Goal: Communication & Community: Answer question/provide support

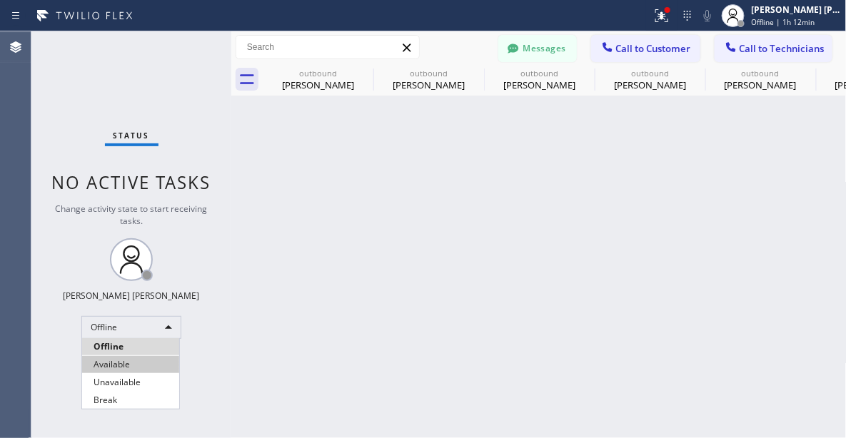
click at [128, 364] on li "Available" at bounding box center [130, 364] width 97 height 17
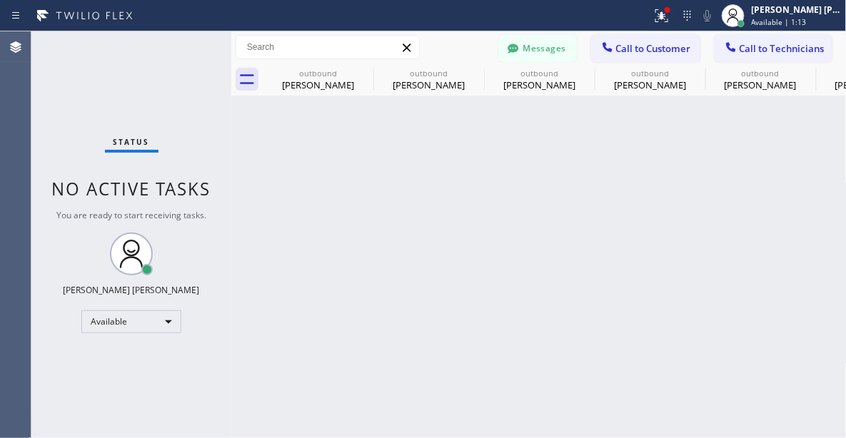
click at [124, 66] on div "Status No active tasks You are ready to start receiving tasks. [PERSON_NAME] [P…" at bounding box center [131, 234] width 200 height 407
click at [550, 49] on button "Messages" at bounding box center [537, 48] width 79 height 27
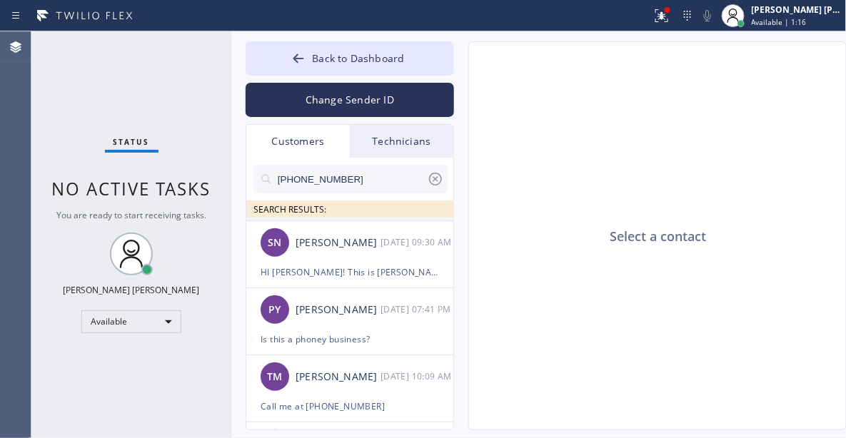
scroll to position [214, 0]
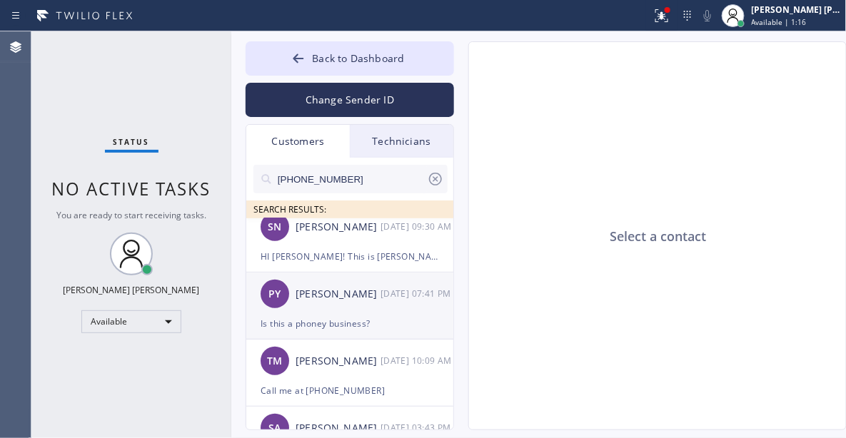
click at [344, 309] on div "PY [PERSON_NAME] [DATE] 07:41 PM" at bounding box center [350, 294] width 209 height 43
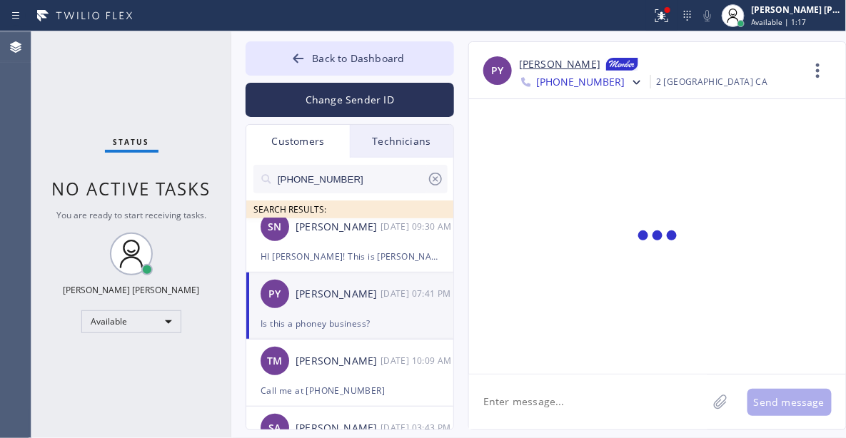
scroll to position [170, 0]
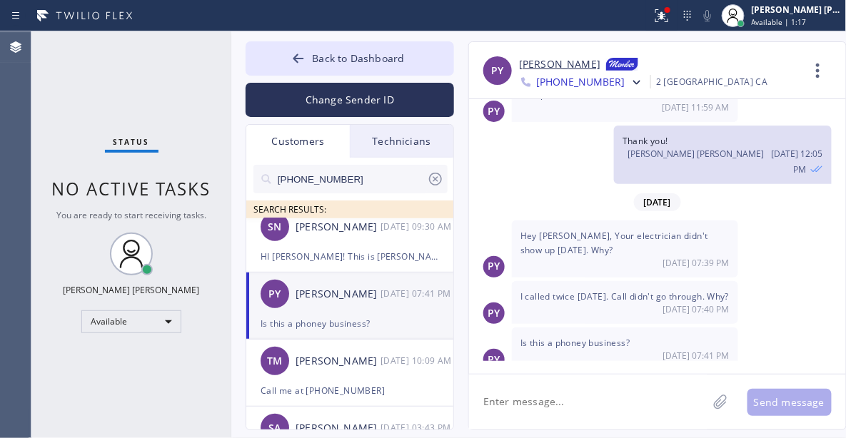
click at [550, 409] on textarea at bounding box center [588, 402] width 239 height 55
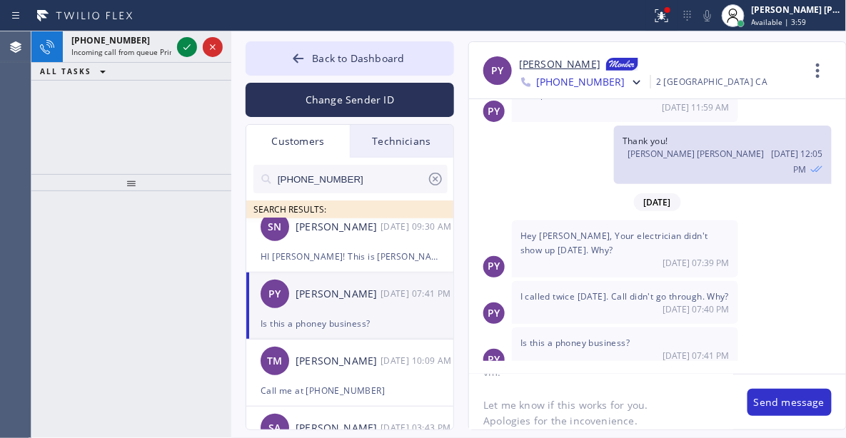
scroll to position [193, 0]
type textarea "Good morning [PERSON_NAME], This is Barbie from the Electrician Company. My tec…"
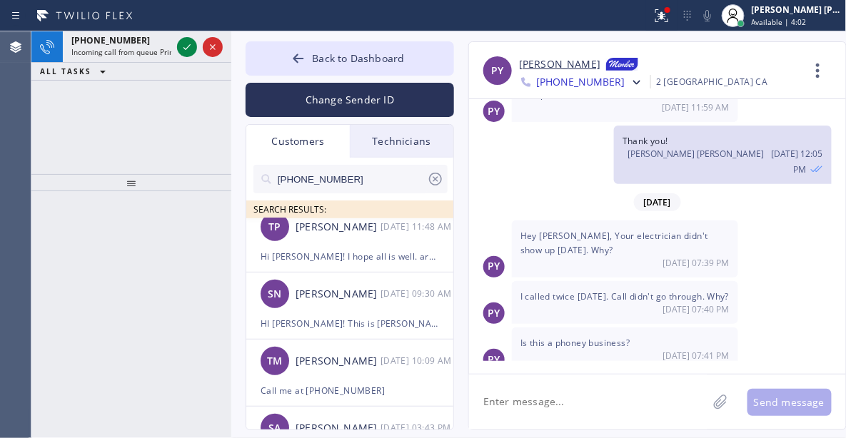
scroll to position [391, 0]
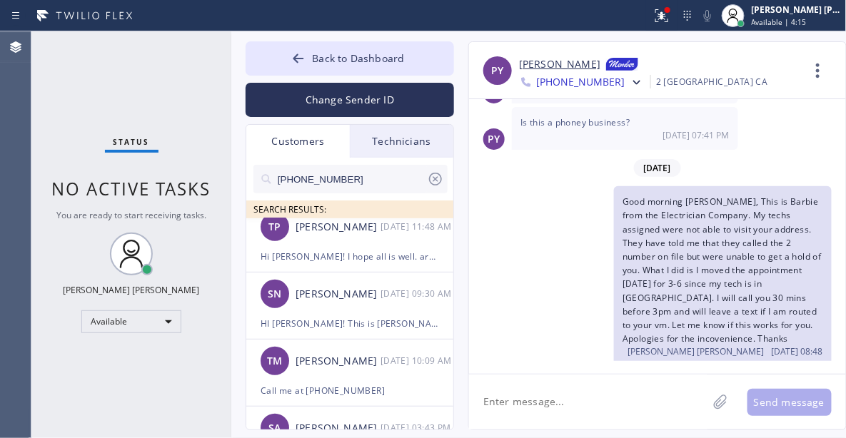
click at [84, 426] on div "Status No active tasks You are ready to start receiving tasks. [PERSON_NAME] [P…" at bounding box center [131, 234] width 200 height 407
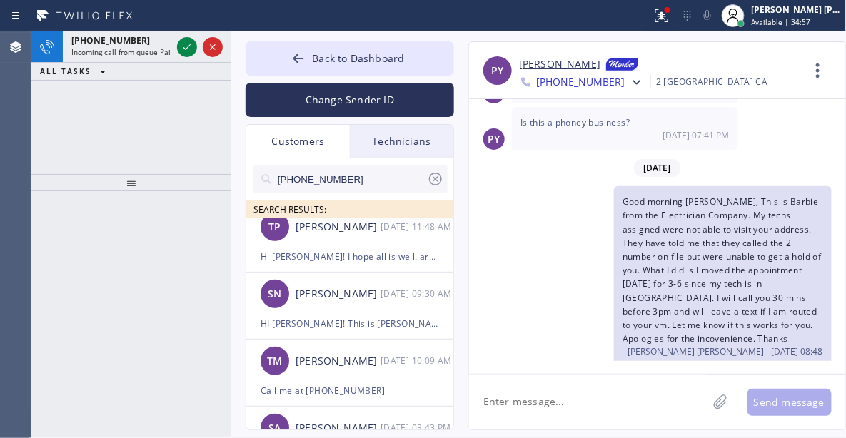
click at [122, 340] on div at bounding box center [131, 315] width 200 height 248
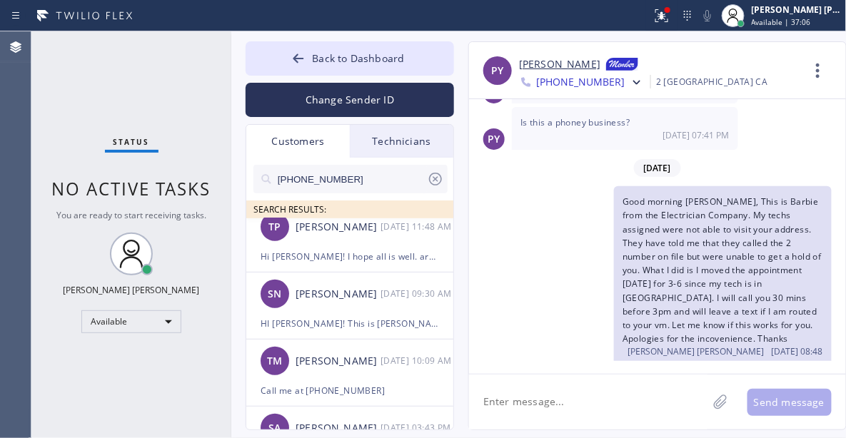
click at [65, 384] on div "Status No active tasks You are ready to start receiving tasks. [PERSON_NAME] [P…" at bounding box center [131, 234] width 200 height 407
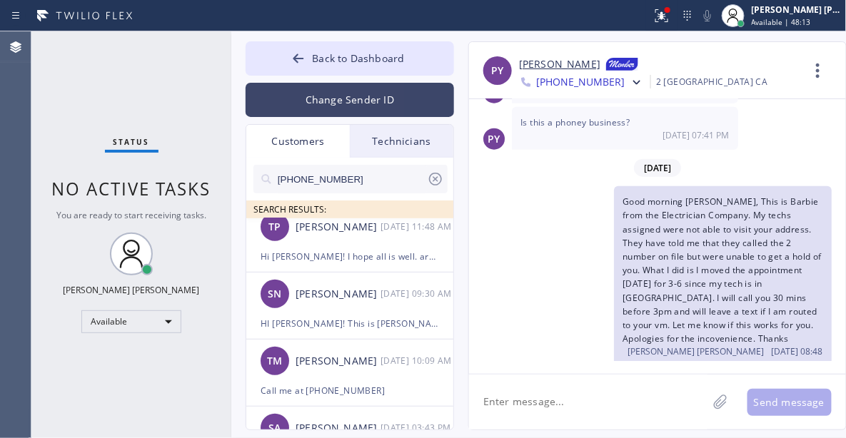
click at [315, 95] on button "Change Sender ID" at bounding box center [350, 100] width 209 height 34
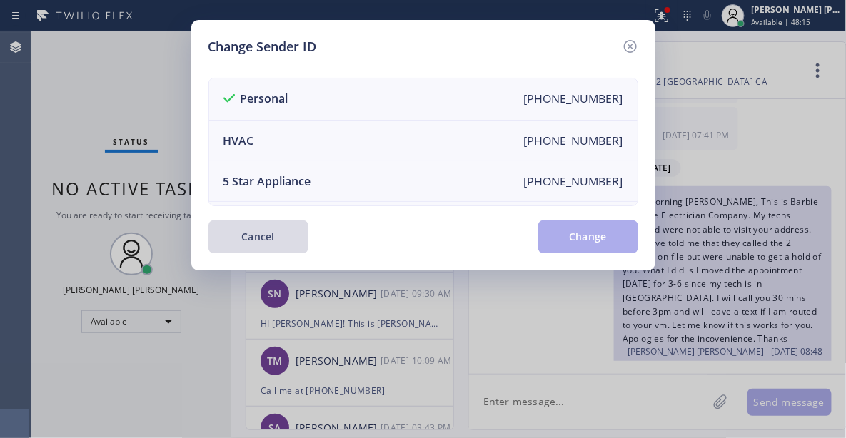
click at [245, 236] on button "Cancel" at bounding box center [259, 237] width 100 height 33
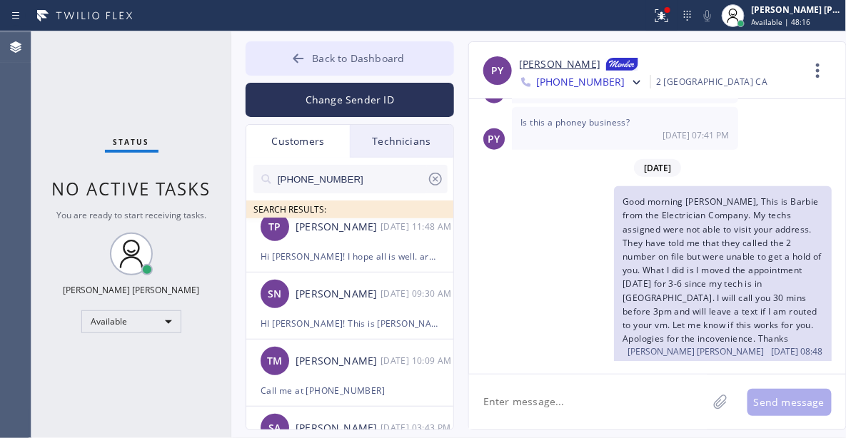
click at [275, 49] on button "Back to Dashboard" at bounding box center [350, 58] width 209 height 34
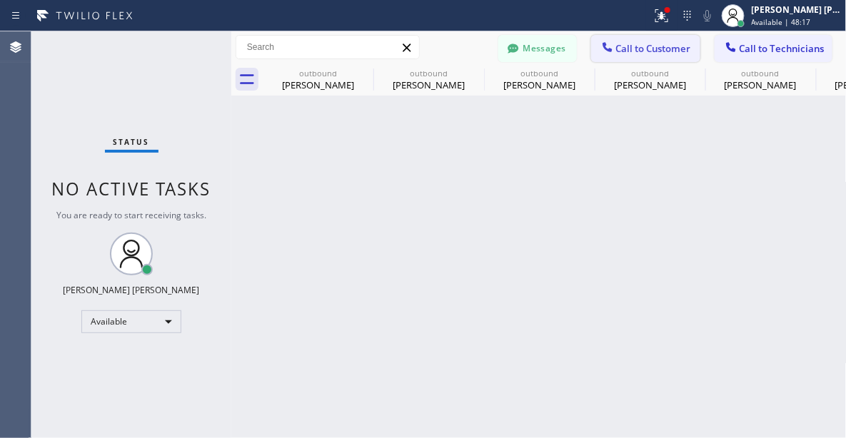
click at [663, 44] on span "Call to Customer" at bounding box center [653, 48] width 75 height 13
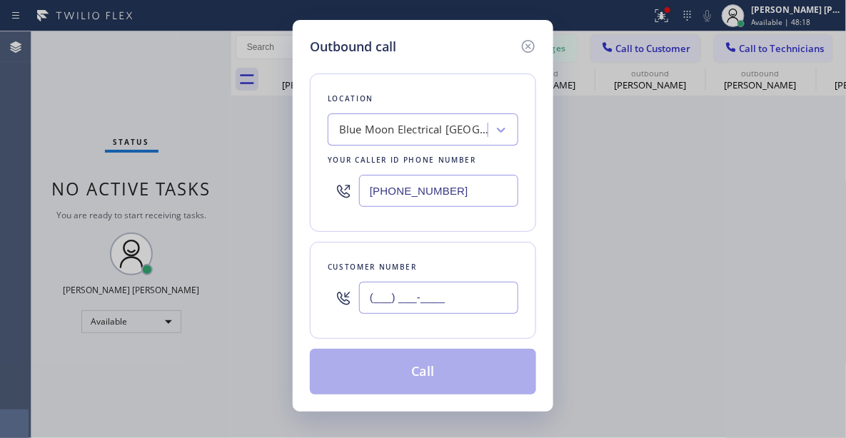
click at [448, 287] on input "(___) ___-____" at bounding box center [438, 298] width 159 height 32
paste input "562) 587-7382"
type input "[PHONE_NUMBER]"
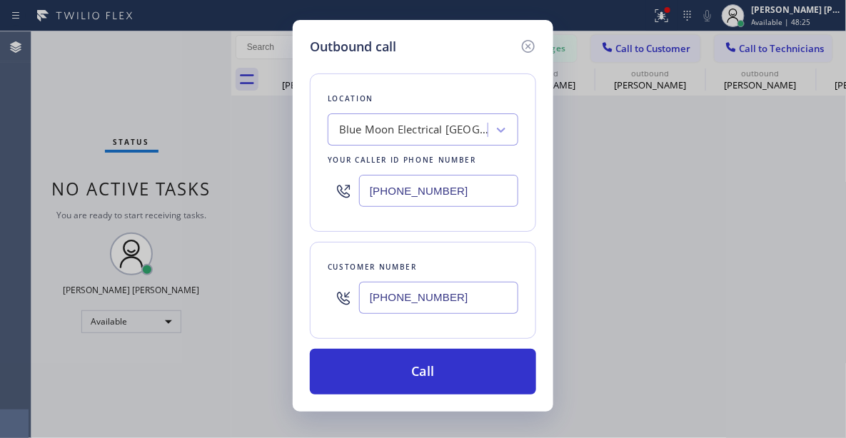
drag, startPoint x: 74, startPoint y: 175, endPoint x: 164, endPoint y: 166, distance: 90.4
click at [74, 175] on div "Outbound call Location Blue Moon Electrical [GEOGRAPHIC_DATA] Your caller id ph…" at bounding box center [423, 219] width 846 height 438
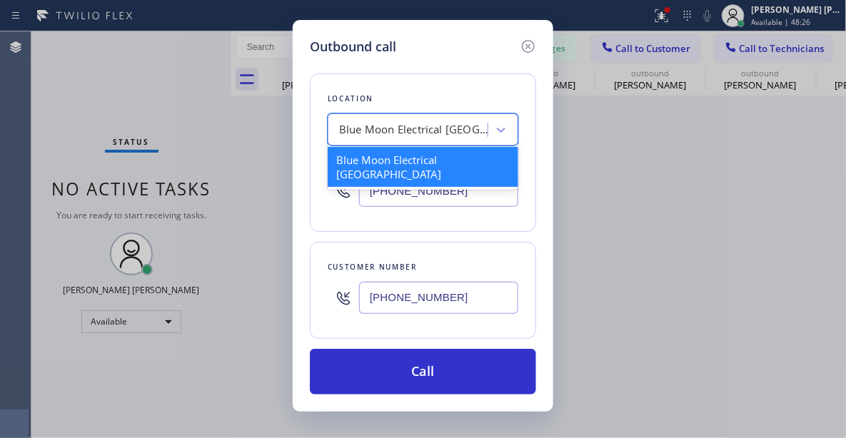
click at [466, 129] on div "Blue Moon Electrical [GEOGRAPHIC_DATA]" at bounding box center [414, 130] width 150 height 16
paste input "[MEDICAL_DATA] Electrical Brea"
type input "[MEDICAL_DATA] Electrical Brea"
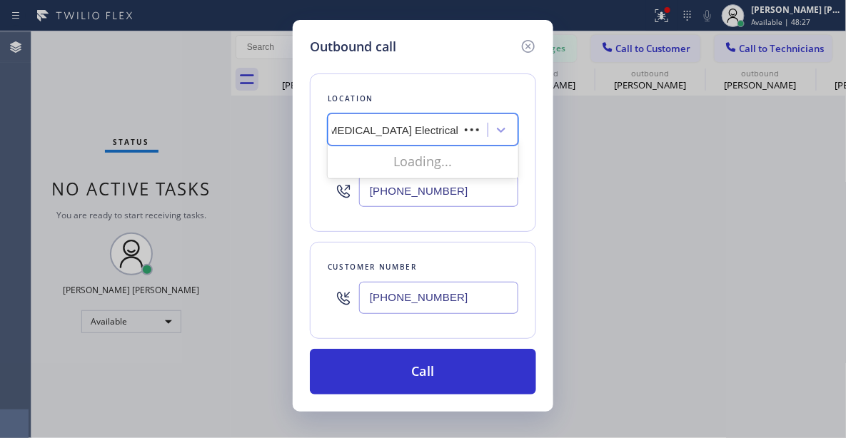
scroll to position [0, 0]
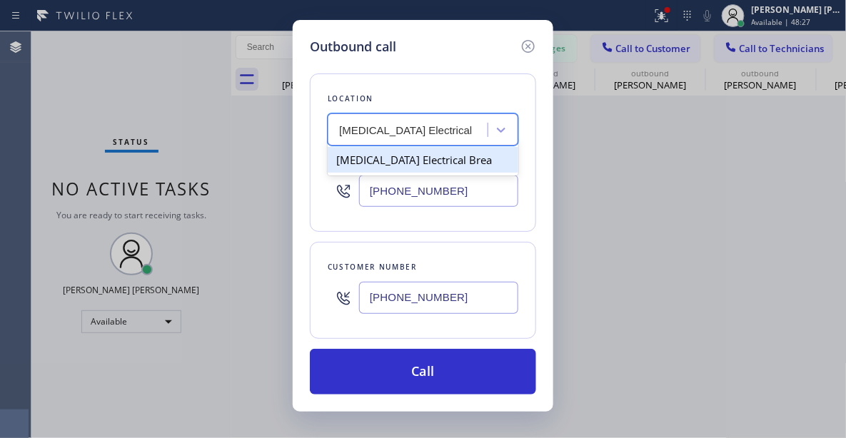
click at [438, 169] on div "[MEDICAL_DATA] Electrical Brea" at bounding box center [423, 160] width 191 height 26
type input "[PHONE_NUMBER]"
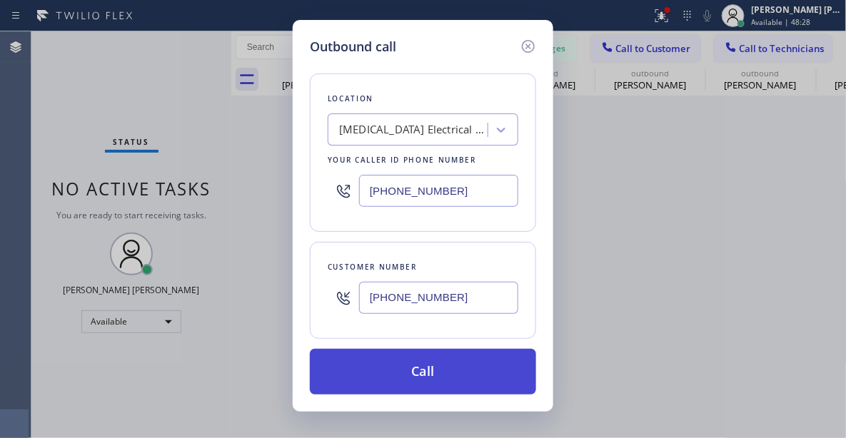
click at [423, 378] on button "Call" at bounding box center [423, 372] width 226 height 46
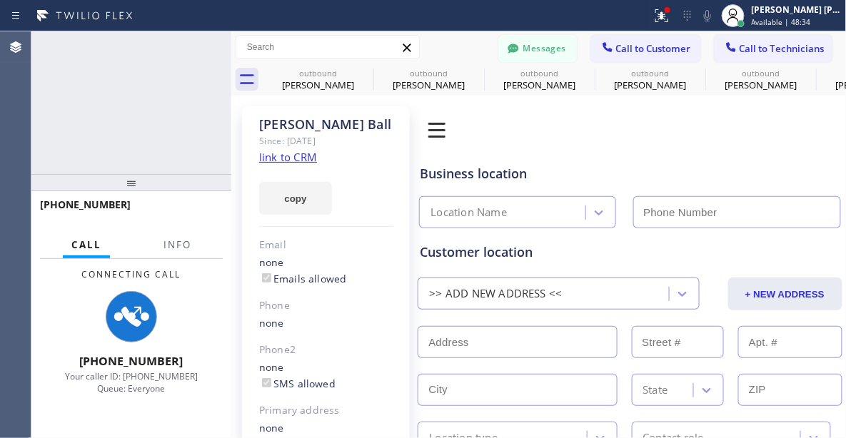
type input "[PHONE_NUMBER]"
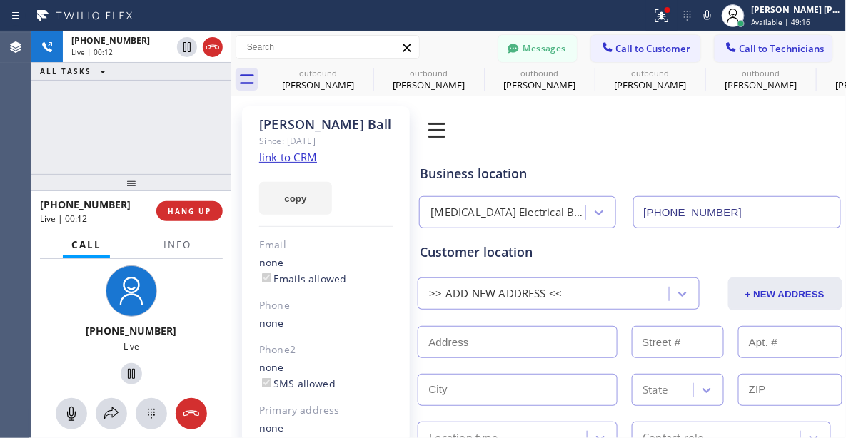
click at [363, 358] on div "[PERSON_NAME] Since: [DATE] link to CRM copy Email none Emails allowed Phone no…" at bounding box center [326, 310] width 168 height 409
click at [189, 124] on div "[PHONE_NUMBER] Live | 00:46 ALL TASKS ALL TASKS ACTIVE TASKS TASKS IN WRAP UP" at bounding box center [131, 102] width 200 height 143
click at [196, 209] on span "HANG UP" at bounding box center [190, 211] width 44 height 10
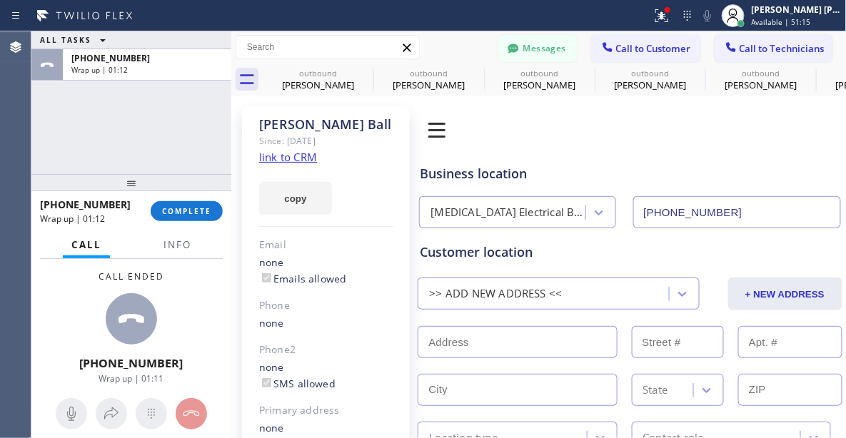
click at [64, 124] on div "ALL TASKS ALL TASKS ACTIVE TASKS TASKS IN WRAP UP [PHONE_NUMBER] Wrap up | 01:12" at bounding box center [131, 102] width 200 height 143
click at [196, 203] on button "COMPLETE" at bounding box center [187, 211] width 72 height 20
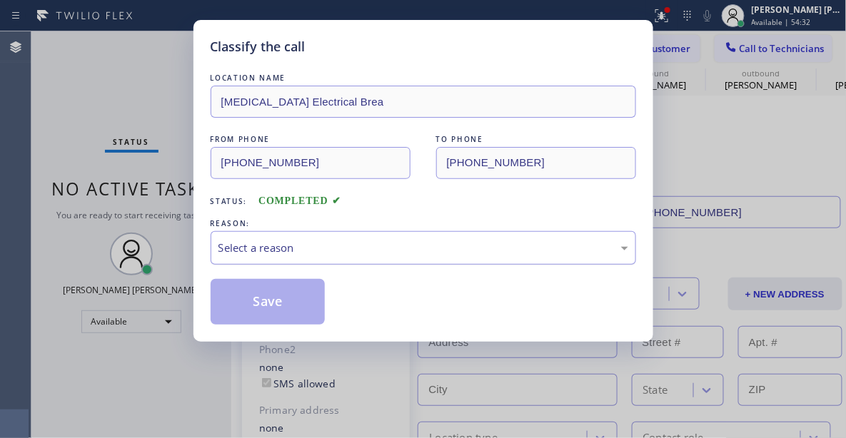
click at [265, 252] on div "Select a reason" at bounding box center [424, 248] width 410 height 16
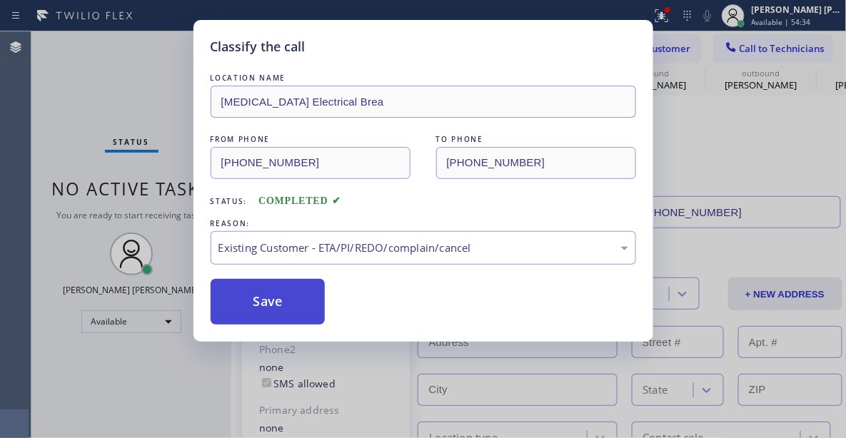
click at [286, 301] on button "Save" at bounding box center [268, 302] width 115 height 46
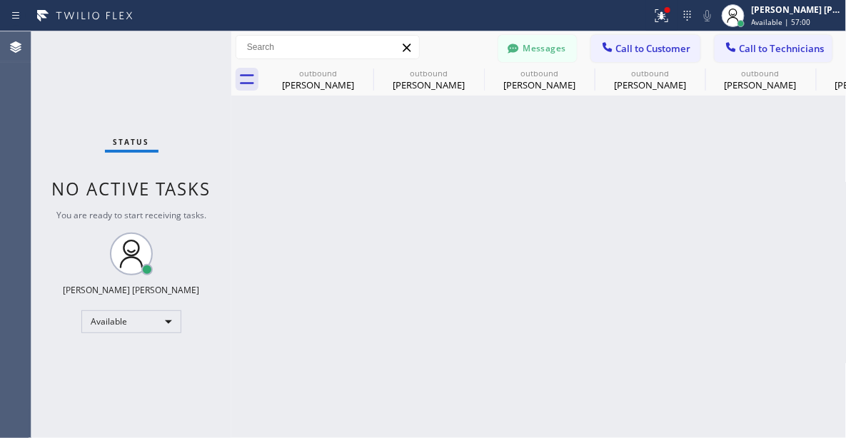
drag, startPoint x: 321, startPoint y: 366, endPoint x: 308, endPoint y: 343, distance: 26.2
click at [321, 364] on div "Back to Dashboard Change Sender ID Customers Technicians [PHONE_NUMBER] SEARCH …" at bounding box center [539, 234] width 616 height 407
